Goal: Check status: Check status

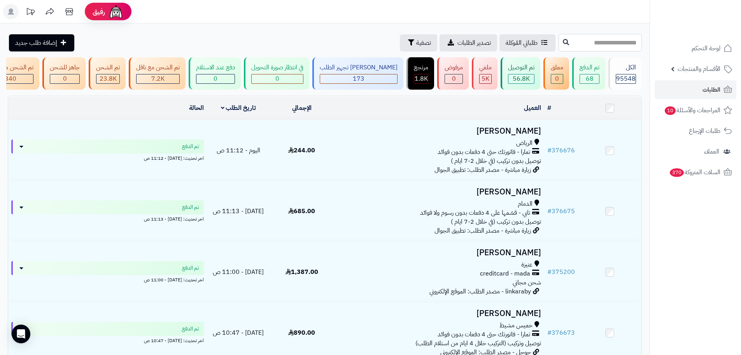
click at [559, 40] on input "text" at bounding box center [600, 43] width 83 height 18
paste input "******"
type input "******"
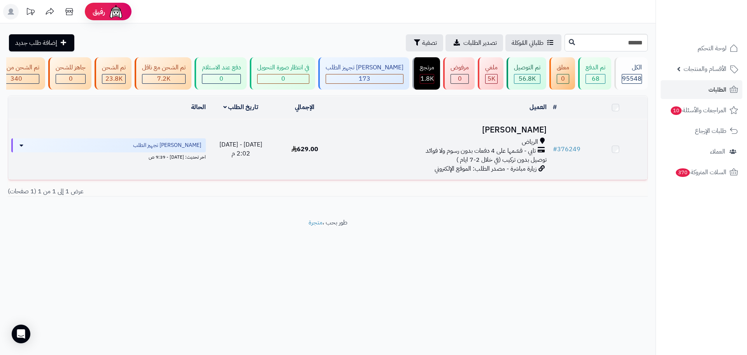
click at [446, 146] on div "الرياض" at bounding box center [443, 141] width 207 height 9
